Goal: Check status: Check status

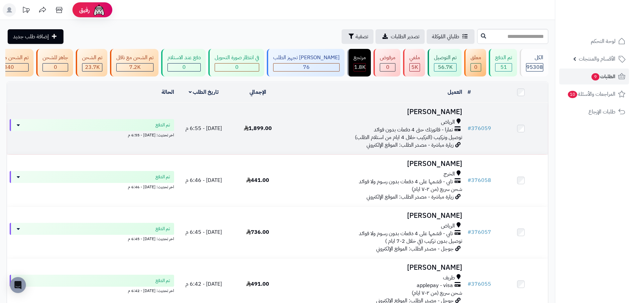
drag, startPoint x: 283, startPoint y: 142, endPoint x: 289, endPoint y: 142, distance: 6.0
click at [283, 142] on td "1,899.00" at bounding box center [258, 129] width 54 height 52
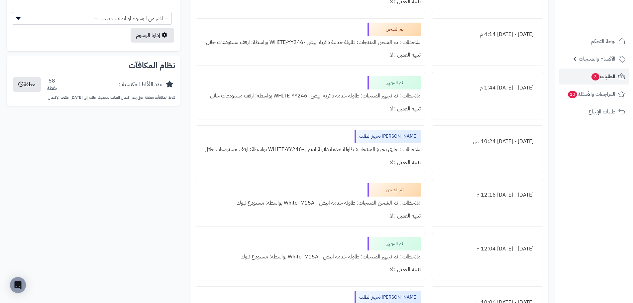
scroll to position [299, 0]
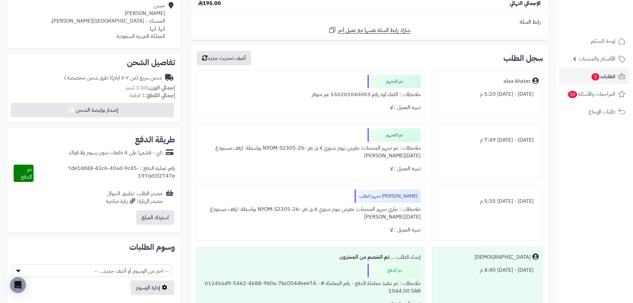
scroll to position [33, 0]
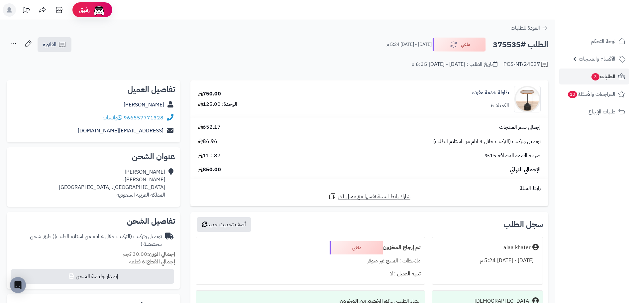
click at [272, 117] on td "750.00 الوحدة: 125.00" at bounding box center [260, 98] width 141 height 37
click at [603, 81] on span "الطلبات 3" at bounding box center [603, 76] width 25 height 9
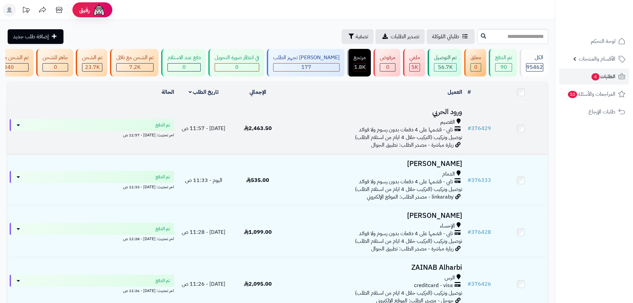
click at [231, 140] on td "اليوم - 11:57 ص" at bounding box center [204, 129] width 54 height 52
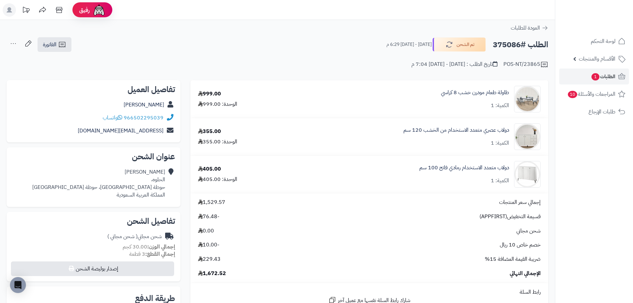
click at [513, 46] on h2 "الطلب #375086" at bounding box center [521, 45] width 56 height 14
copy h2 "375086"
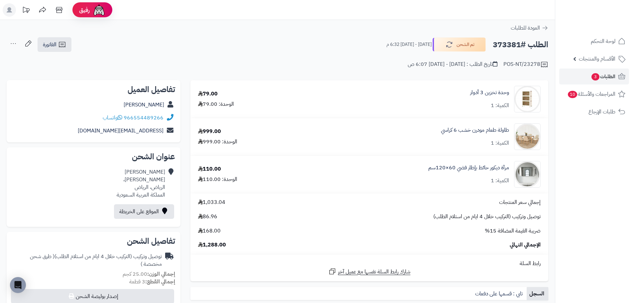
click at [511, 45] on h2 "الطلب #373381" at bounding box center [521, 45] width 56 height 14
copy h2 "373381"
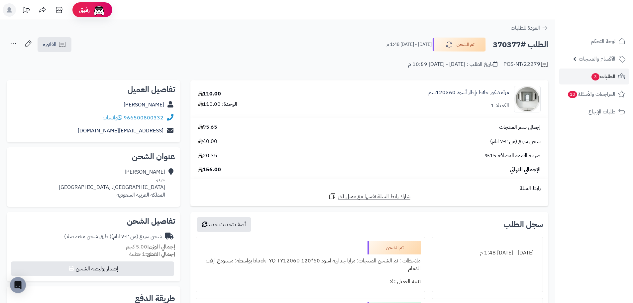
click at [511, 45] on h2 "الطلب #370377" at bounding box center [521, 45] width 56 height 14
copy h2 "370377"
